Goal: Navigation & Orientation: Understand site structure

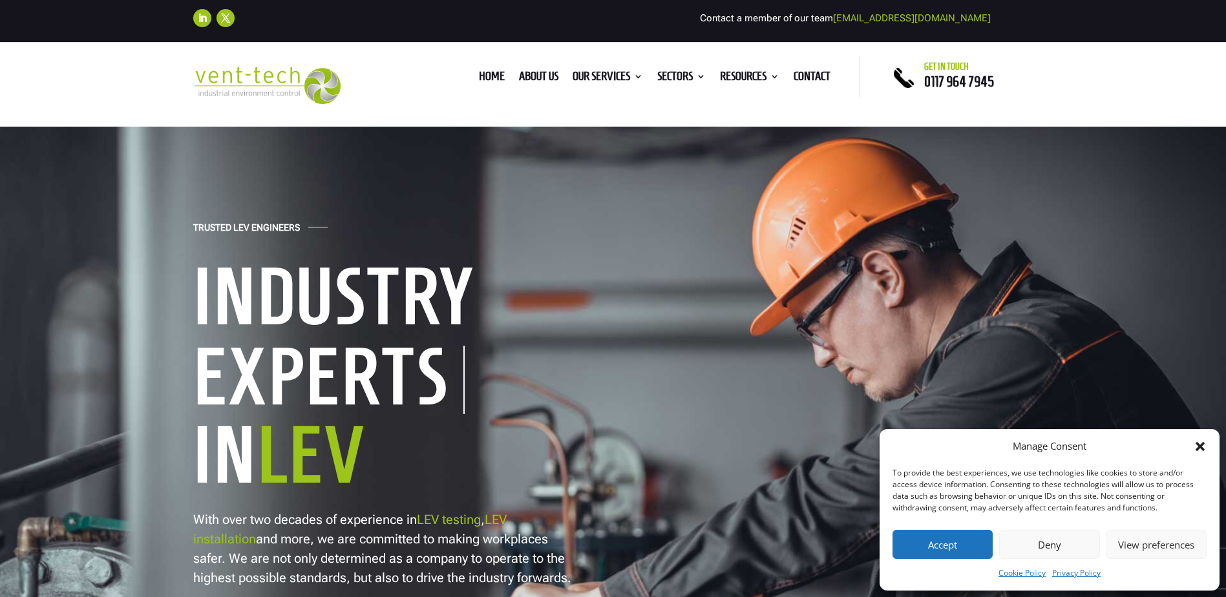
click at [513, 70] on ul "Home About us Our Services Consultancy Design Installation Commissioning Testin…" at bounding box center [655, 76] width 366 height 19
click at [519, 72] on link "About us" at bounding box center [538, 79] width 39 height 14
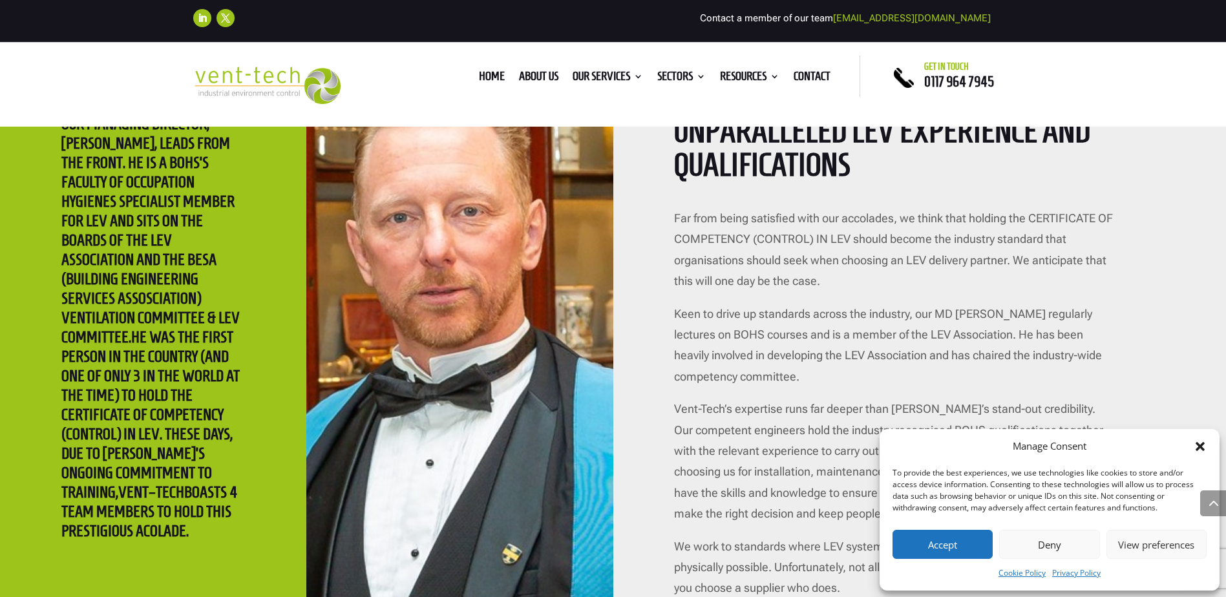
scroll to position [2585, 0]
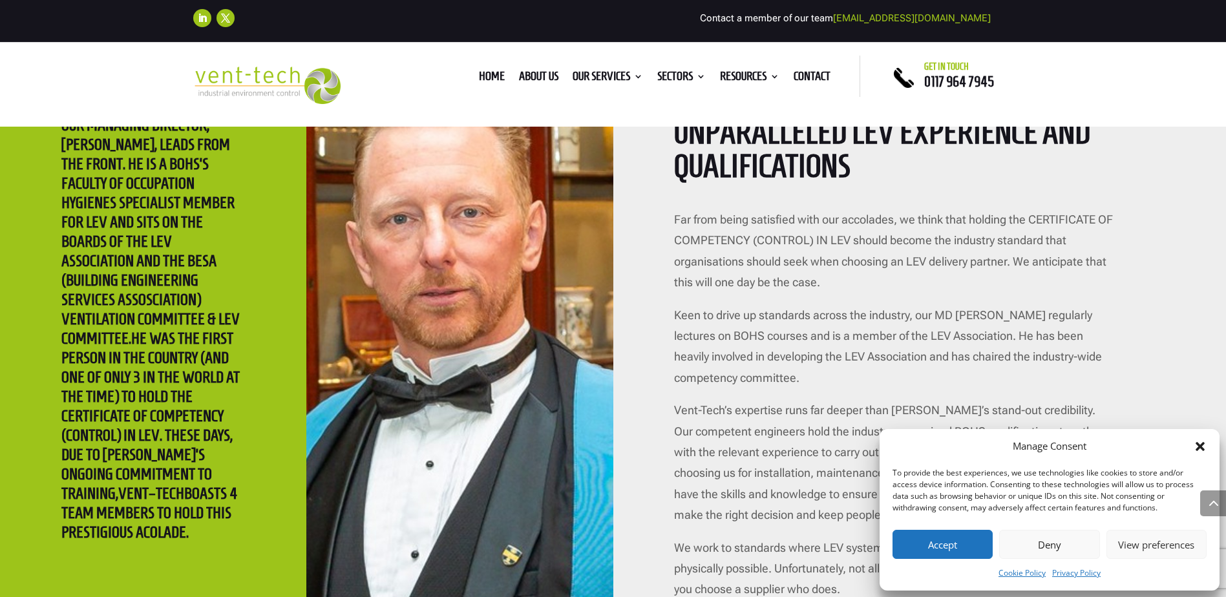
click at [980, 542] on button "Accept" at bounding box center [943, 544] width 100 height 29
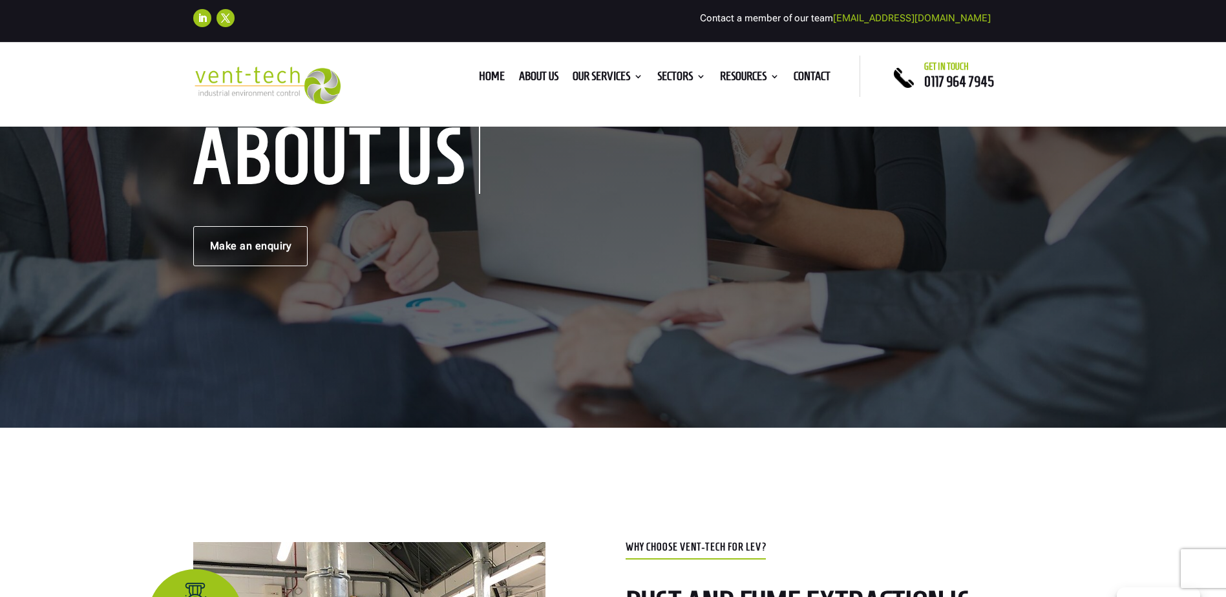
scroll to position [0, 0]
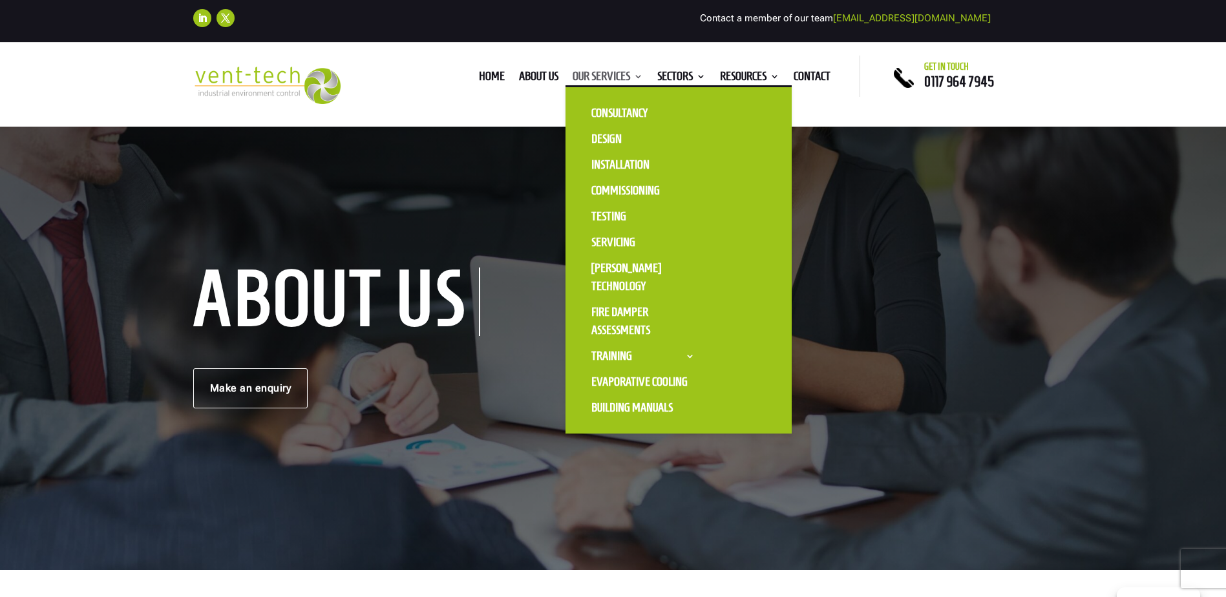
click at [602, 78] on link "Our Services" at bounding box center [608, 79] width 70 height 14
